Goal: Use online tool/utility: Utilize a website feature to perform a specific function

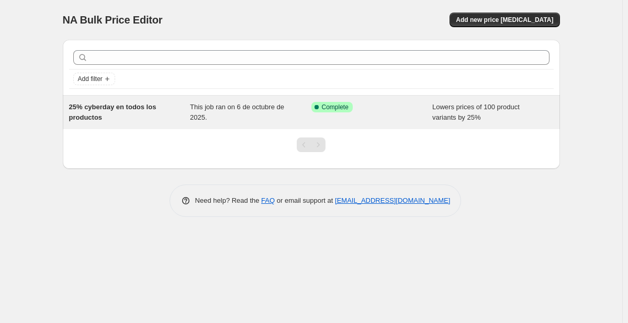
click at [193, 111] on div "This job ran on 6 de octubre de 2025." at bounding box center [250, 112] width 121 height 21
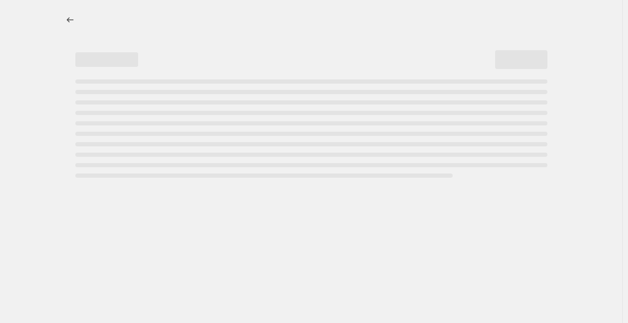
select select "percentage"
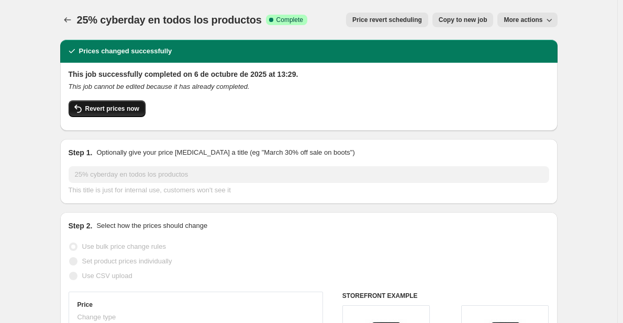
click at [116, 108] on span "Revert prices now" at bounding box center [112, 109] width 54 height 8
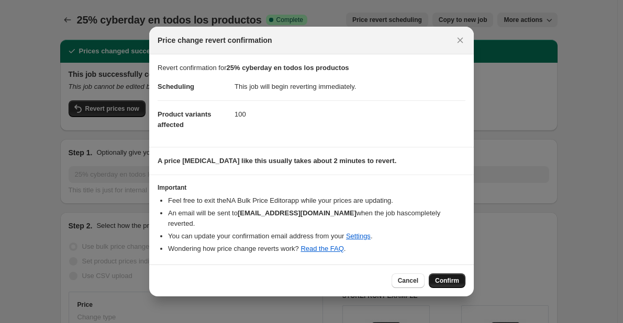
click at [446, 279] on span "Confirm" at bounding box center [447, 281] width 24 height 8
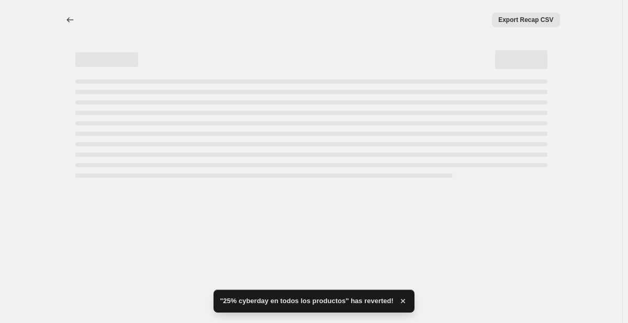
select select "percentage"
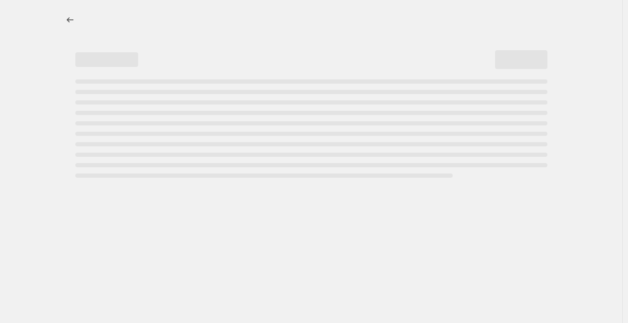
select select "percentage"
